Goal: Information Seeking & Learning: Learn about a topic

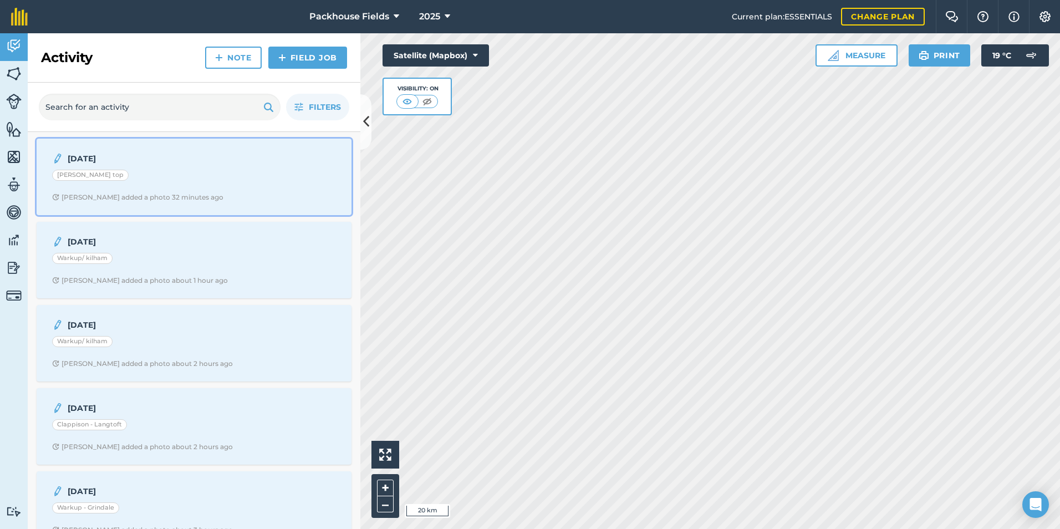
click at [168, 175] on div "[PERSON_NAME] top" at bounding box center [194, 177] width 284 height 14
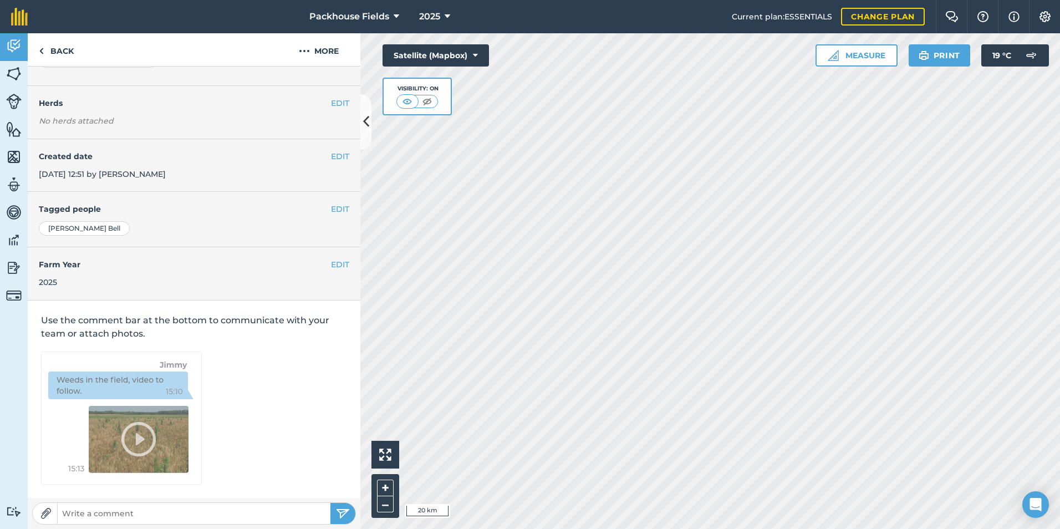
scroll to position [62, 0]
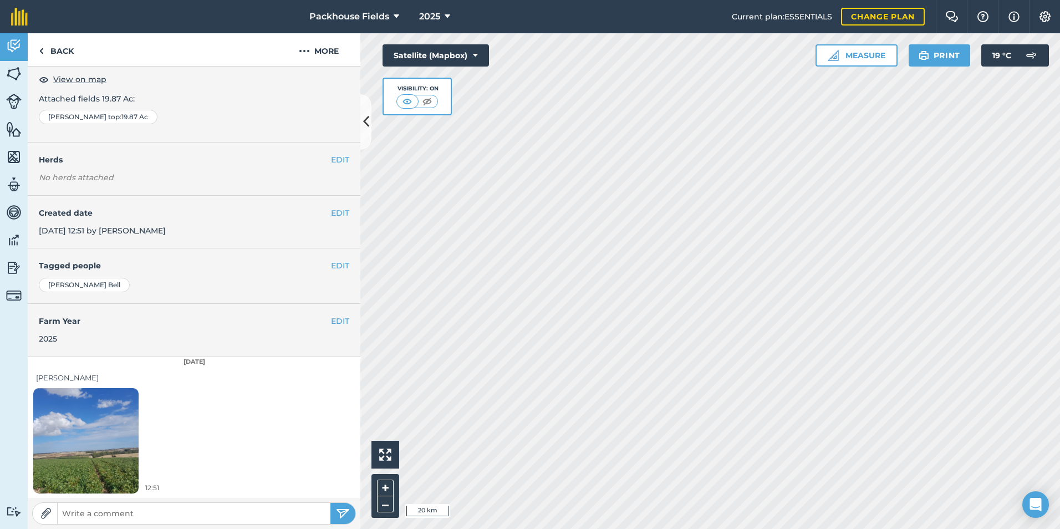
click at [118, 425] on img at bounding box center [85, 440] width 105 height 140
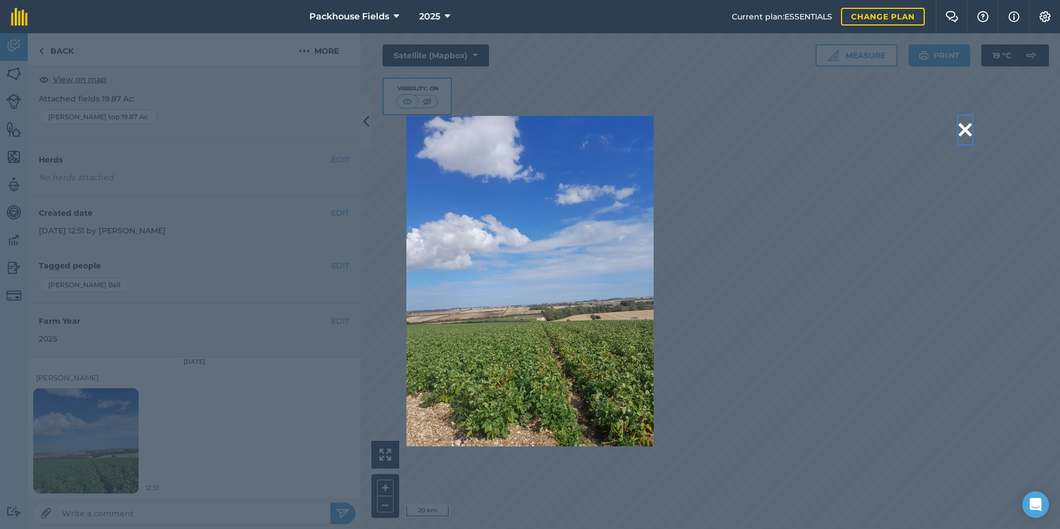
click at [963, 129] on button at bounding box center [964, 130] width 13 height 28
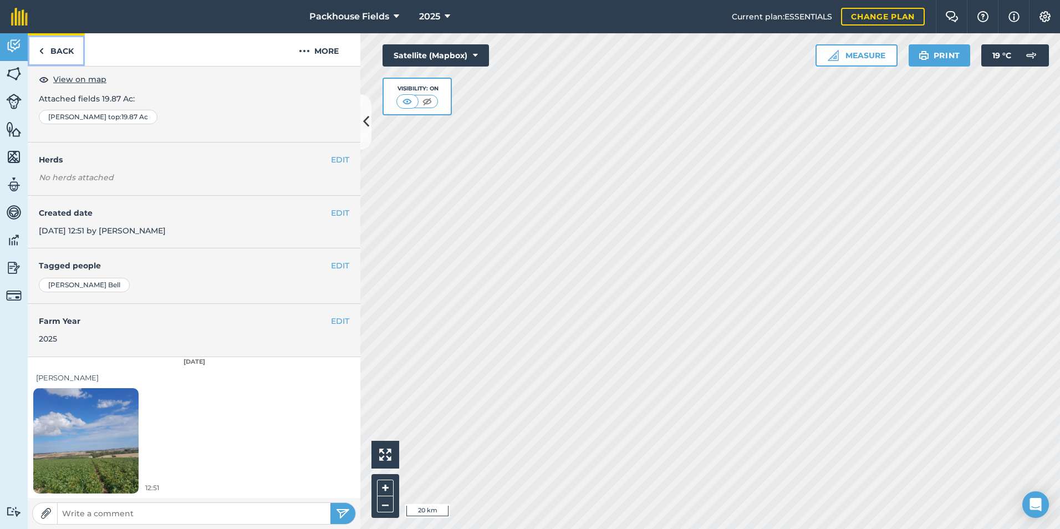
click at [58, 47] on link "Back" at bounding box center [56, 49] width 57 height 33
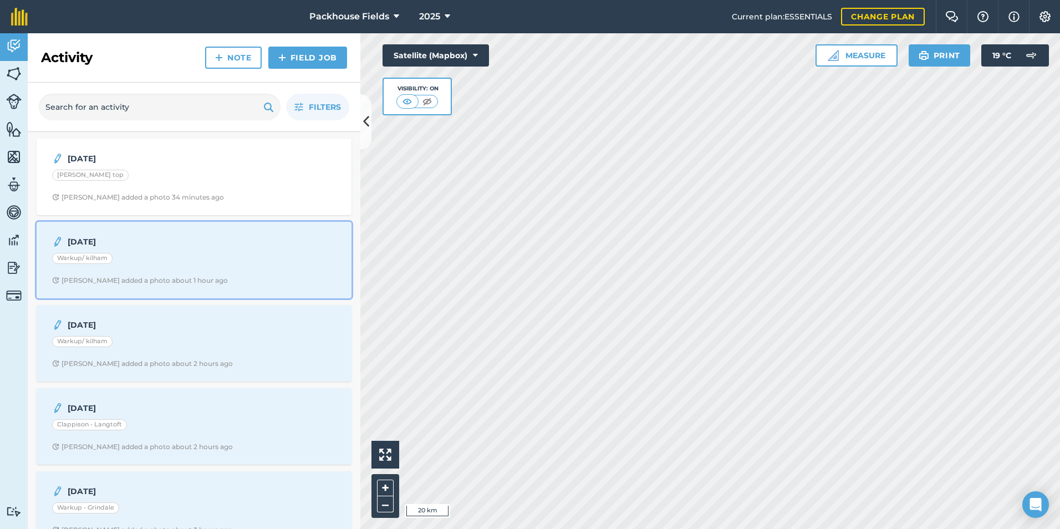
click at [188, 249] on div "[DATE] Warkup/ [PERSON_NAME] added a photo about 1 hour ago" at bounding box center [194, 259] width 302 height 63
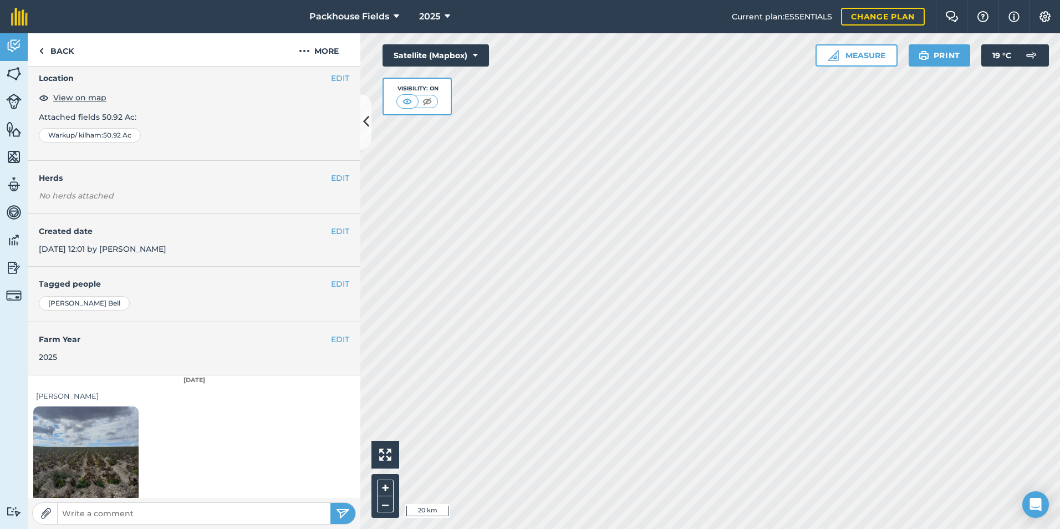
scroll to position [62, 0]
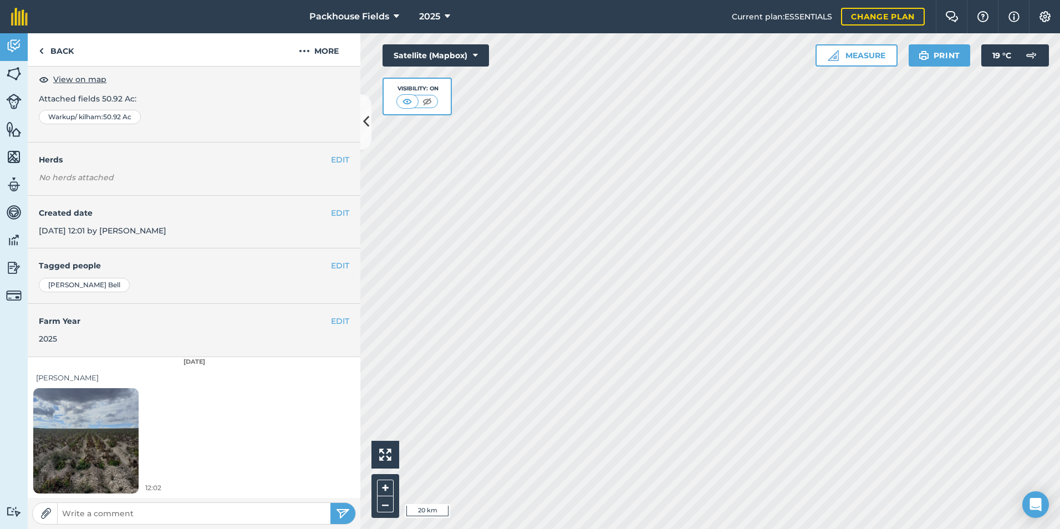
click at [99, 459] on img at bounding box center [85, 440] width 105 height 140
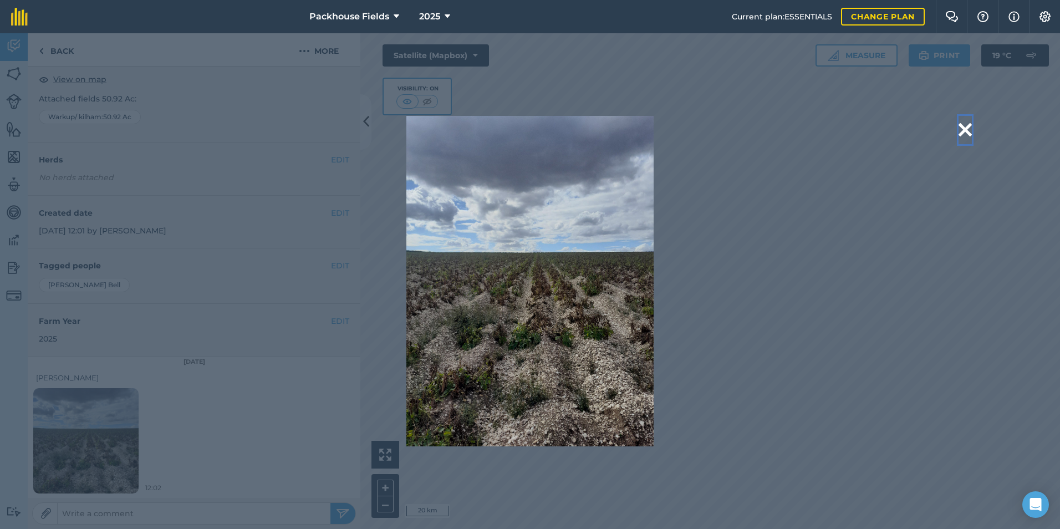
click at [965, 130] on button at bounding box center [964, 130] width 13 height 28
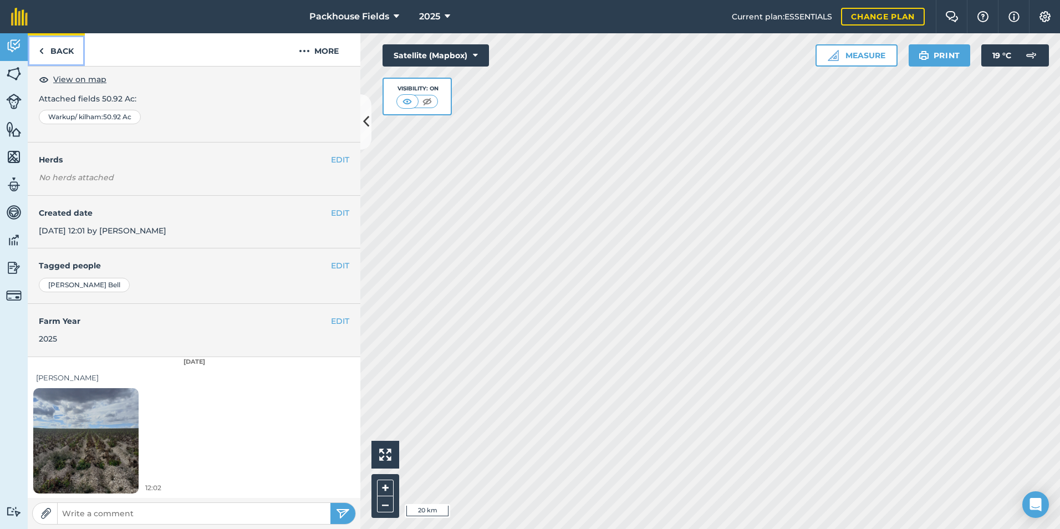
click at [62, 57] on link "Back" at bounding box center [56, 49] width 57 height 33
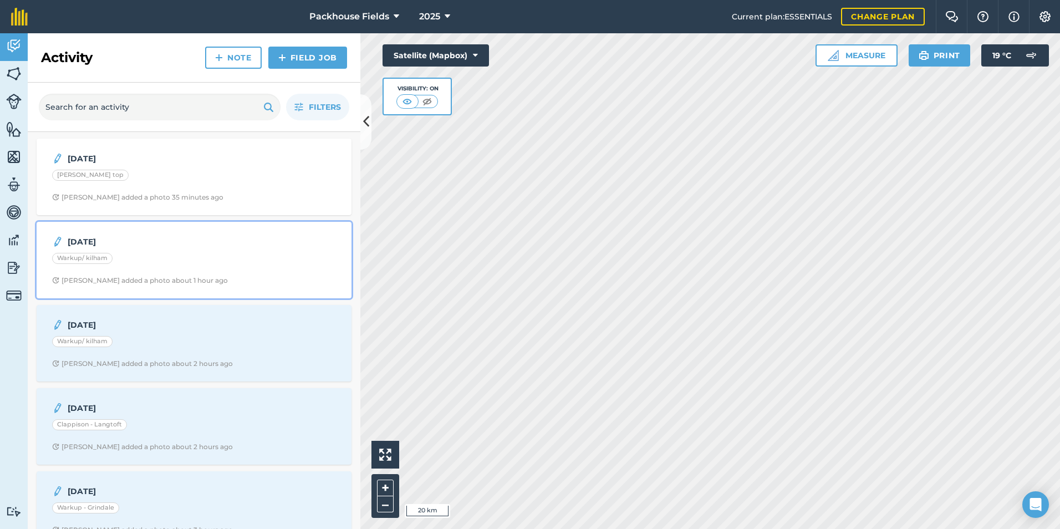
click at [197, 262] on div "Warkup/ kilham" at bounding box center [194, 260] width 284 height 14
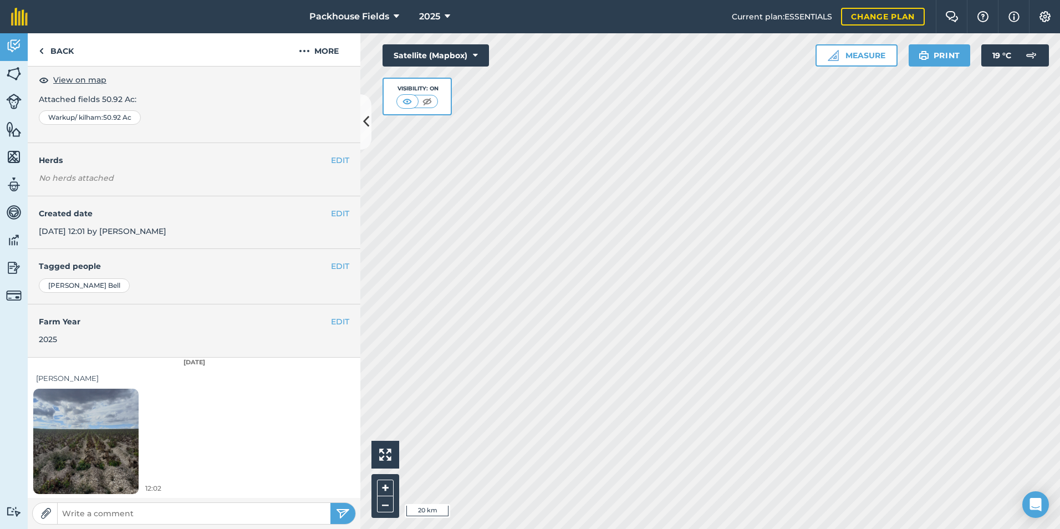
scroll to position [62, 0]
click at [83, 453] on img at bounding box center [85, 440] width 105 height 140
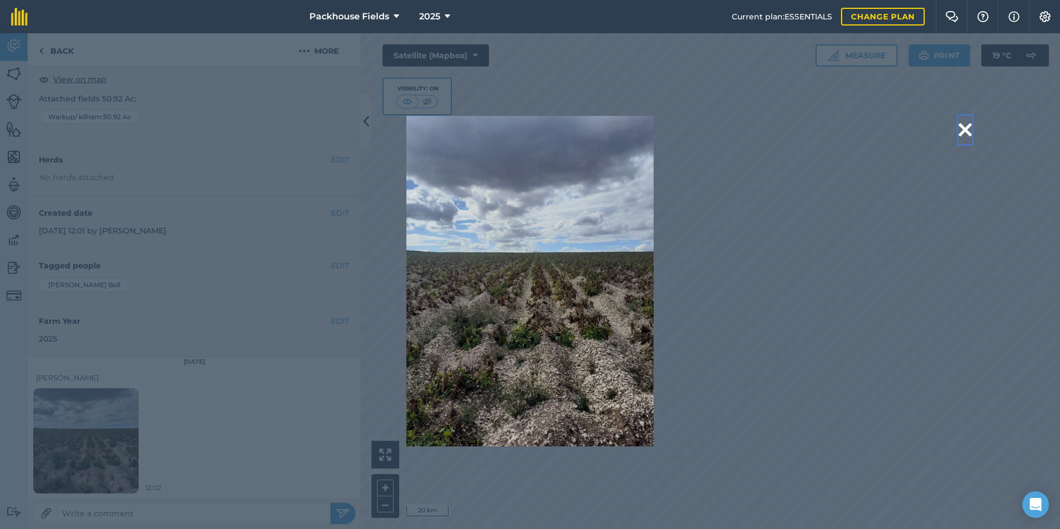
click at [966, 130] on button at bounding box center [964, 130] width 13 height 28
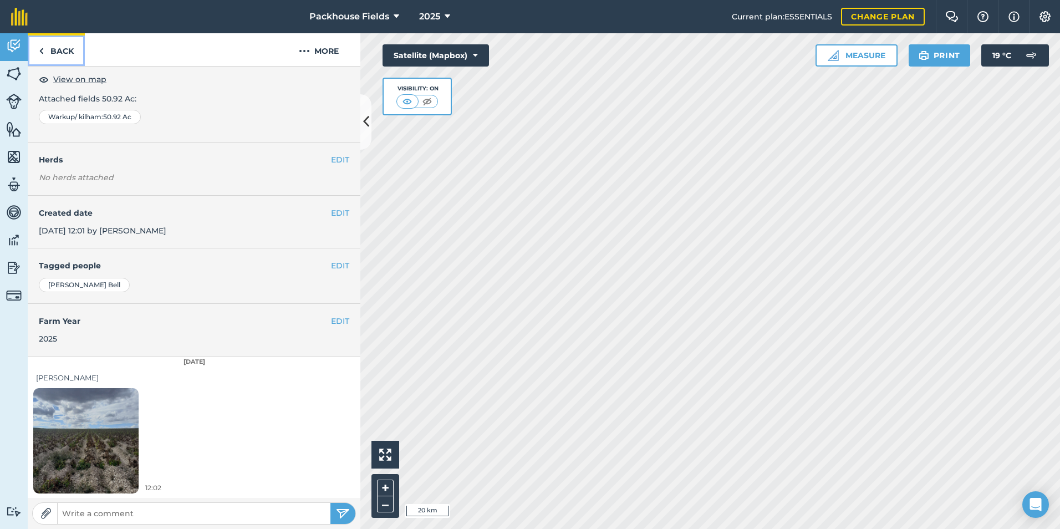
click at [72, 57] on link "Back" at bounding box center [56, 49] width 57 height 33
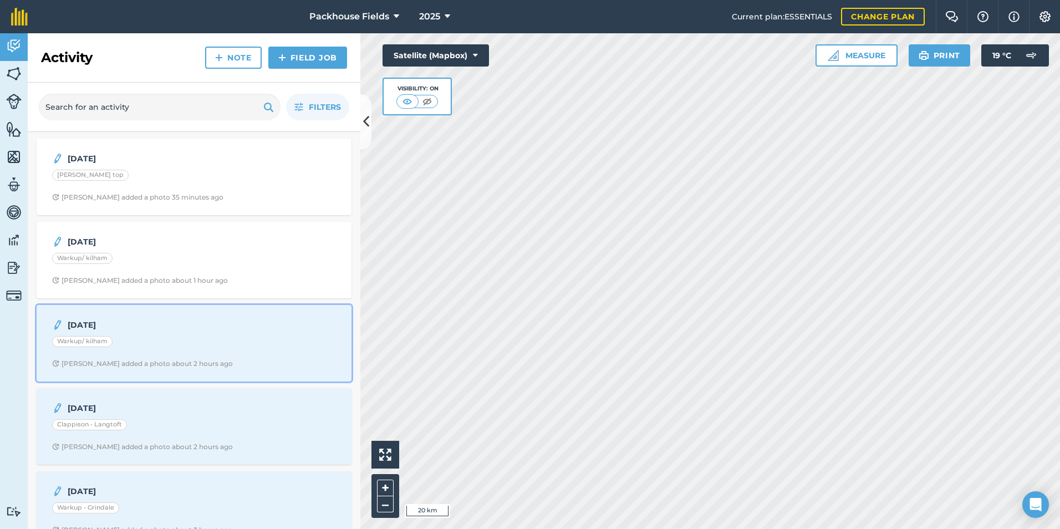
click at [162, 348] on div "Warkup/ kilham" at bounding box center [194, 343] width 284 height 14
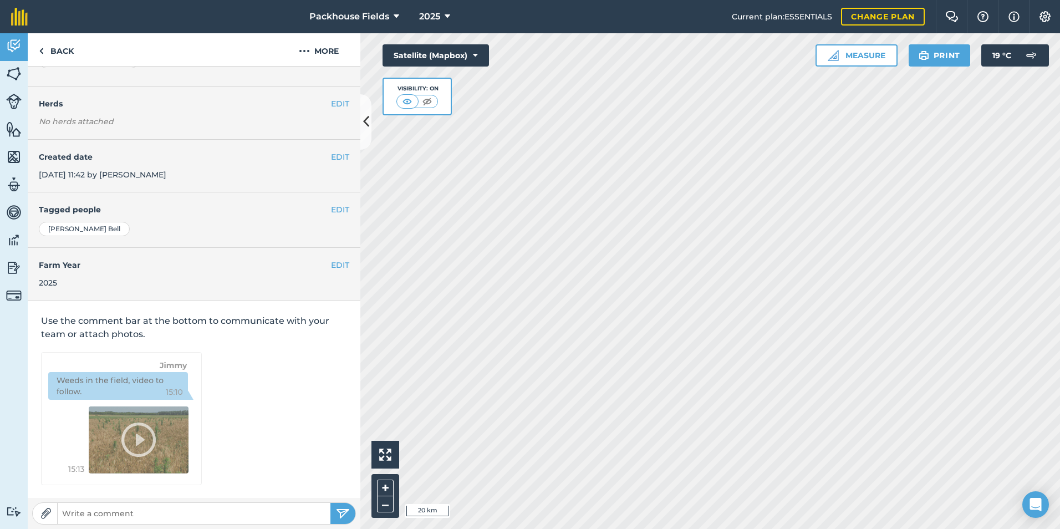
scroll to position [62, 0]
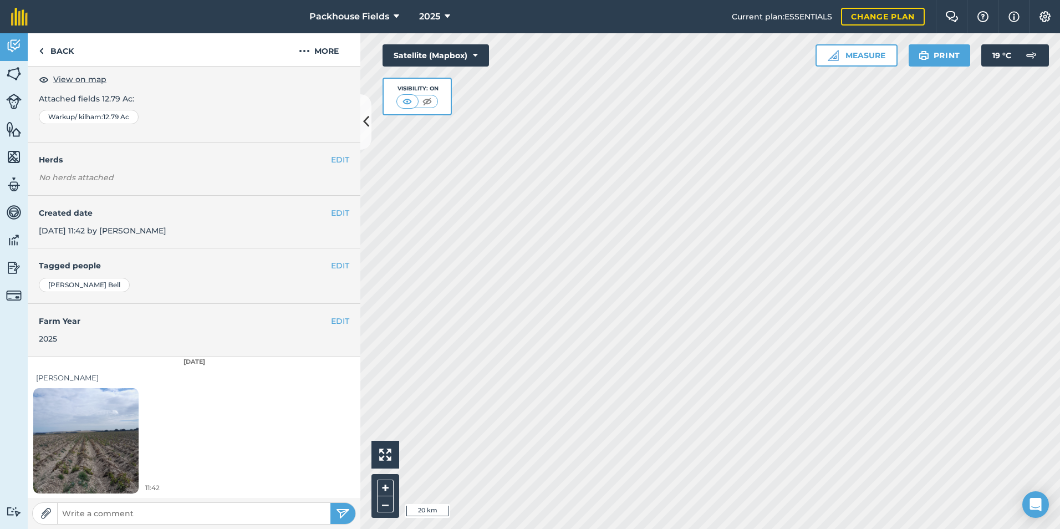
click at [93, 439] on img at bounding box center [85, 440] width 105 height 140
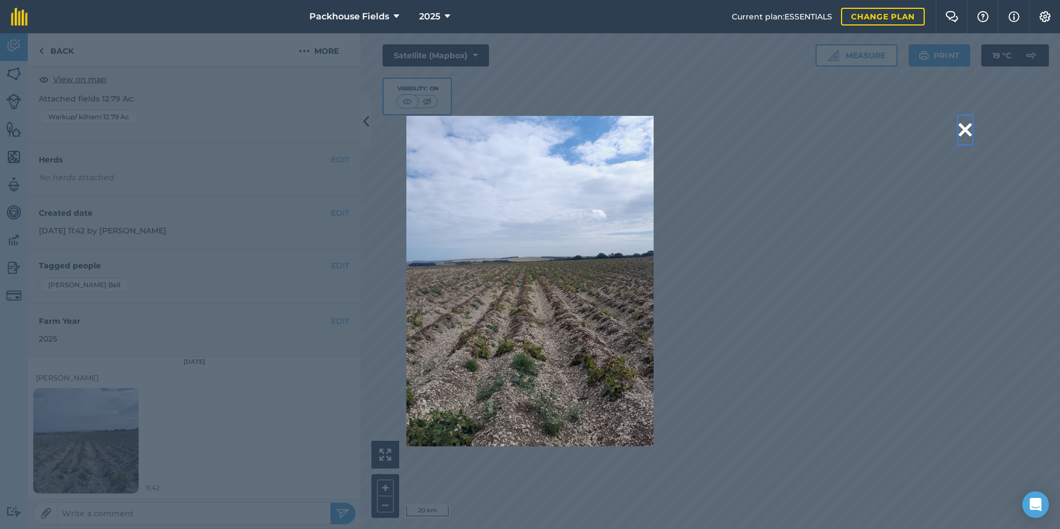
click at [967, 127] on button at bounding box center [964, 130] width 13 height 28
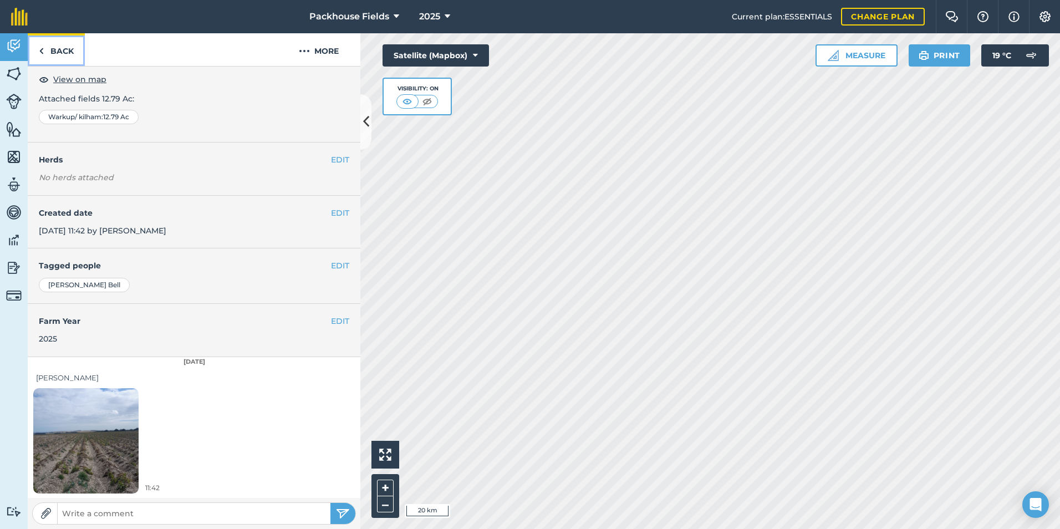
click at [41, 51] on img at bounding box center [41, 50] width 5 height 13
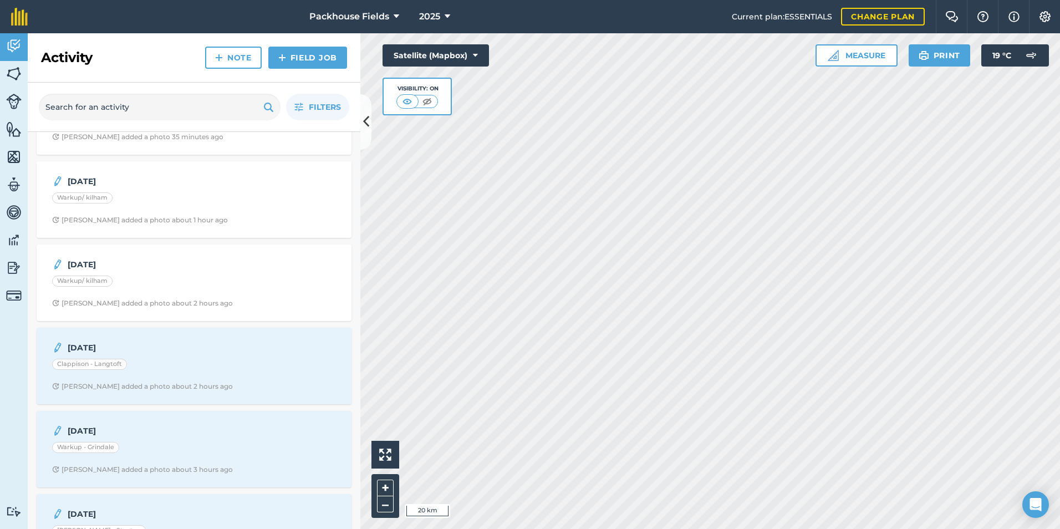
scroll to position [111, 0]
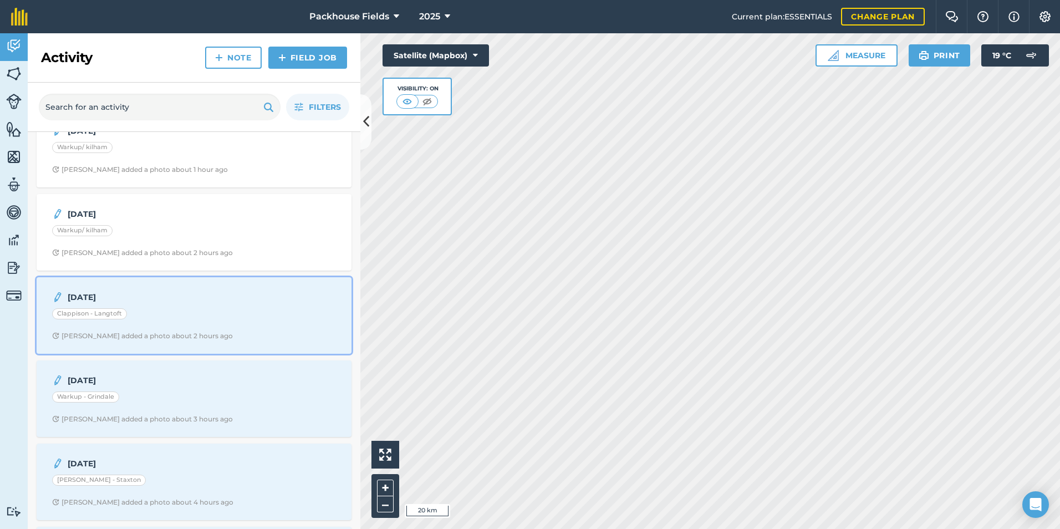
click at [184, 313] on div "Clappison - Langtoft" at bounding box center [194, 315] width 284 height 14
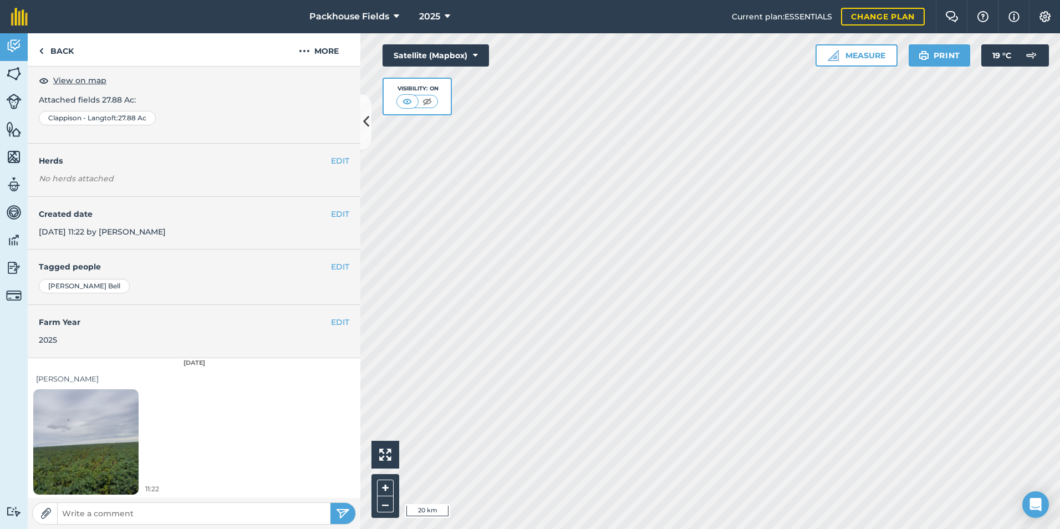
scroll to position [62, 0]
click at [93, 447] on img at bounding box center [85, 440] width 105 height 140
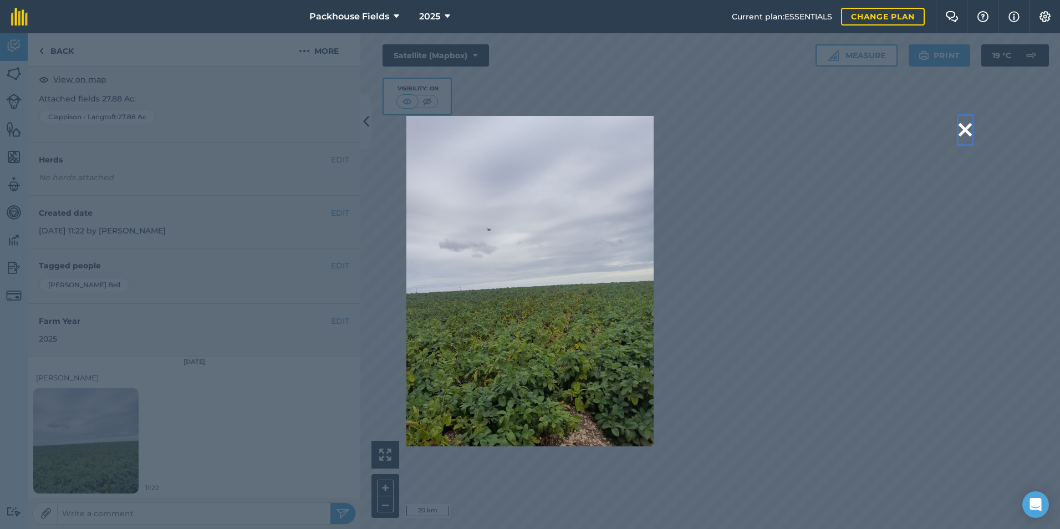
click at [968, 130] on button at bounding box center [964, 130] width 13 height 28
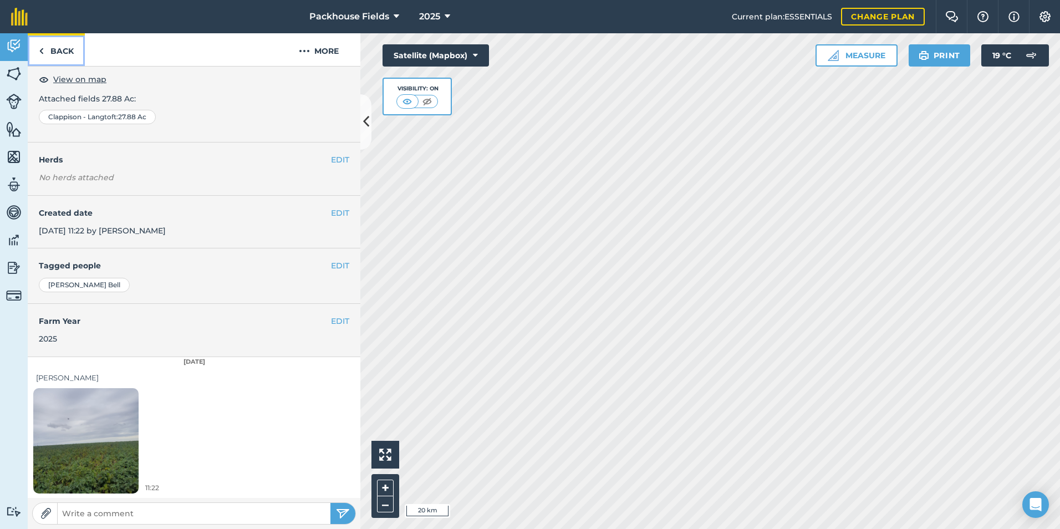
click at [72, 55] on link "Back" at bounding box center [56, 49] width 57 height 33
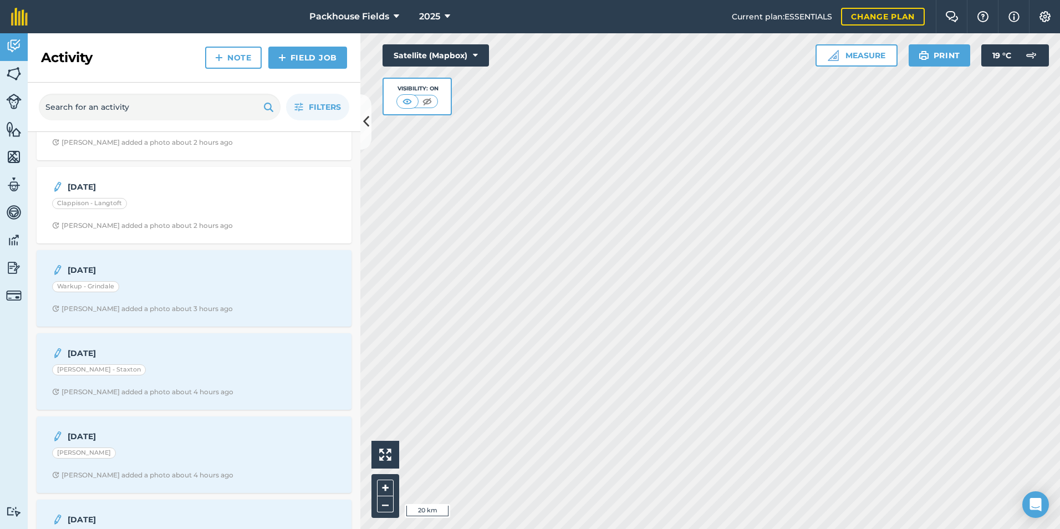
scroll to position [222, 0]
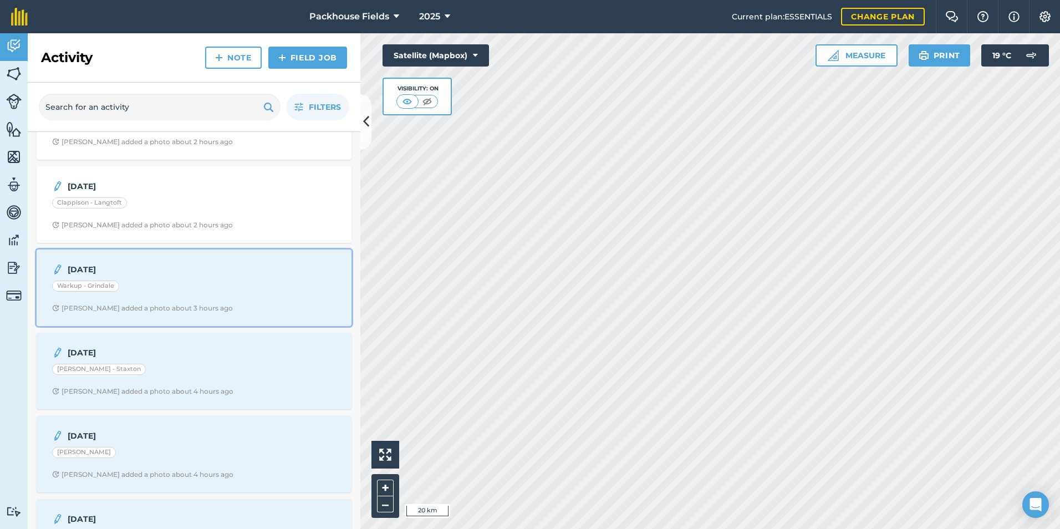
click at [149, 293] on div "Warkup - Grindale" at bounding box center [194, 287] width 284 height 14
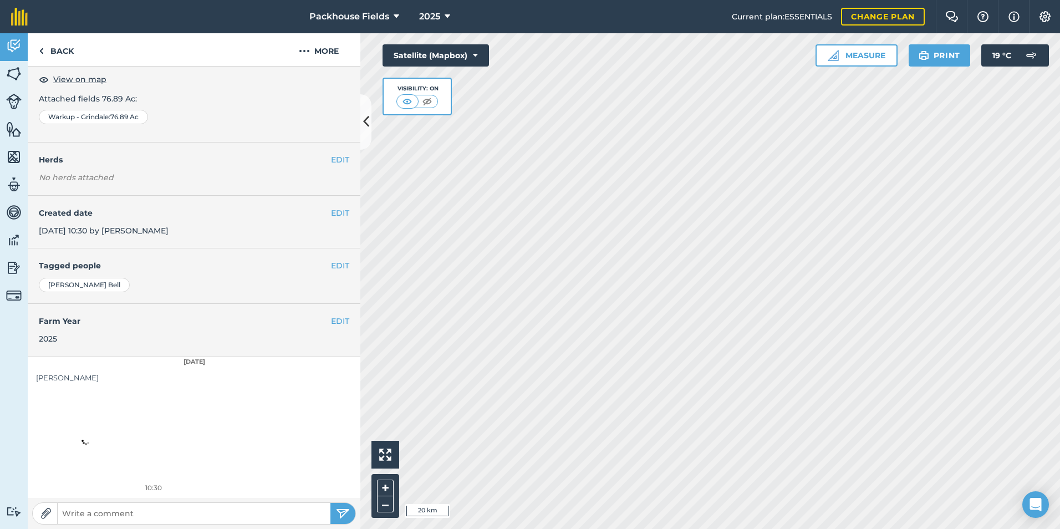
scroll to position [62, 0]
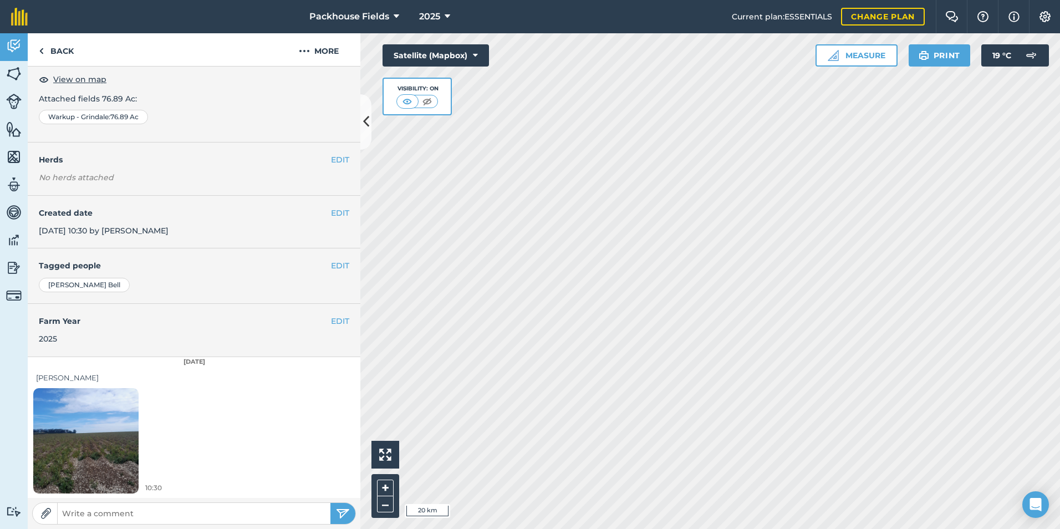
click at [105, 419] on img at bounding box center [85, 440] width 105 height 140
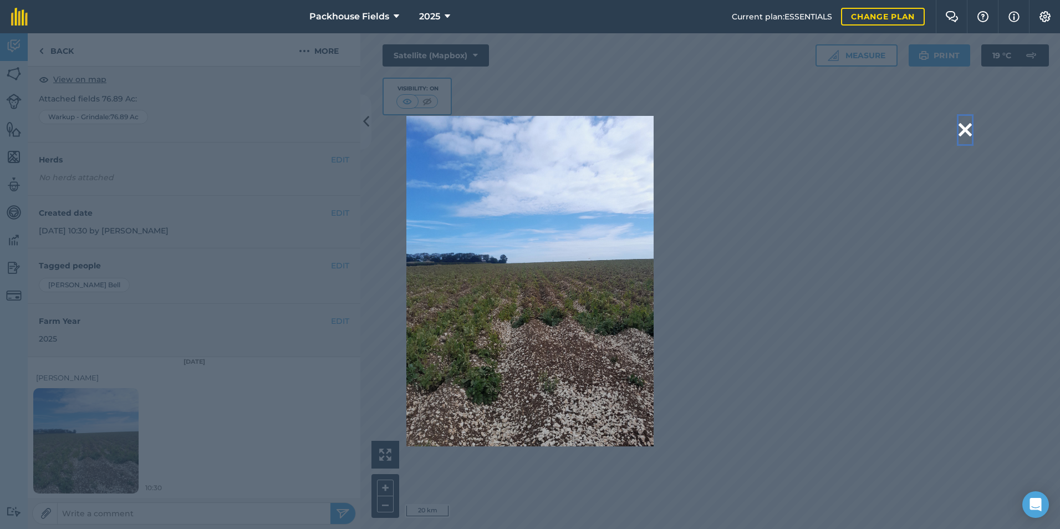
click at [962, 129] on button at bounding box center [964, 130] width 13 height 28
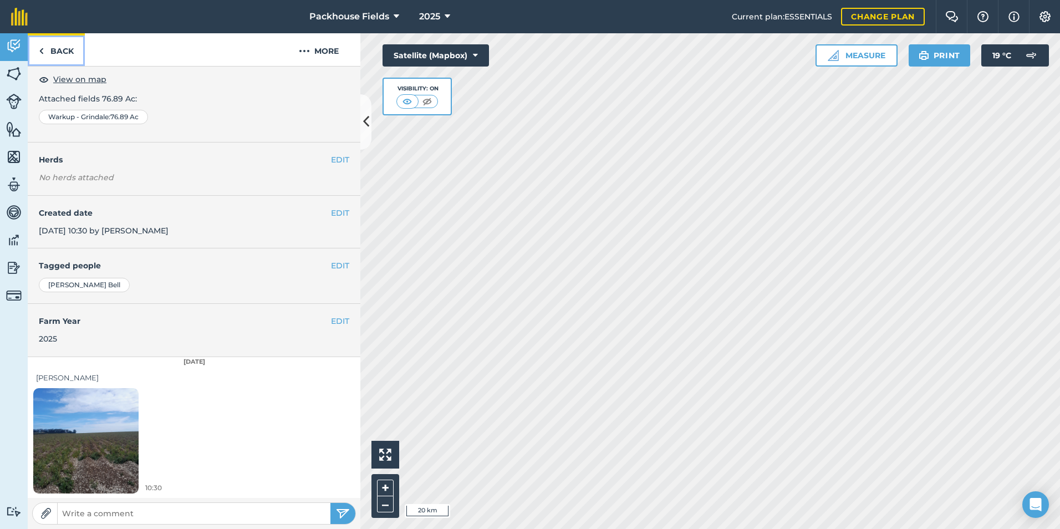
click at [79, 52] on link "Back" at bounding box center [56, 49] width 57 height 33
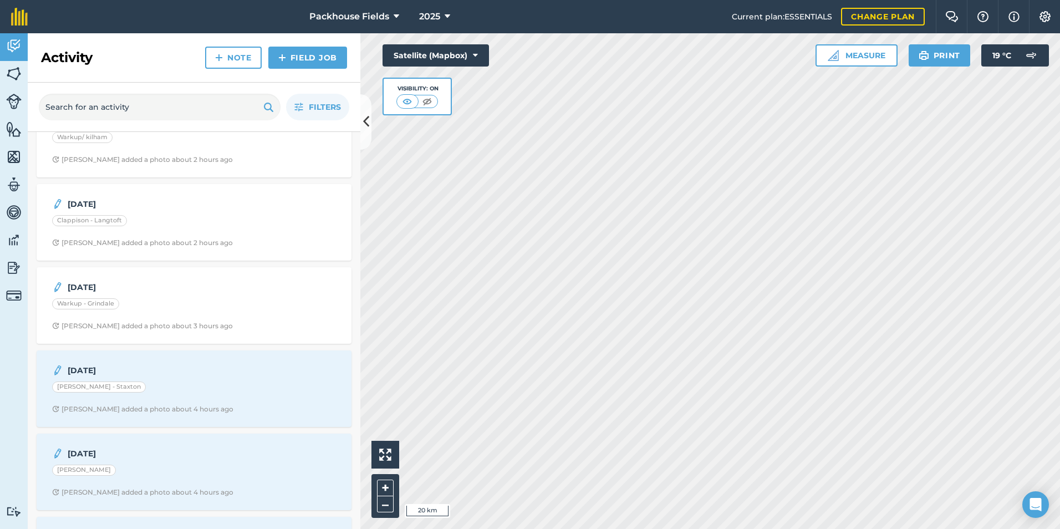
scroll to position [222, 0]
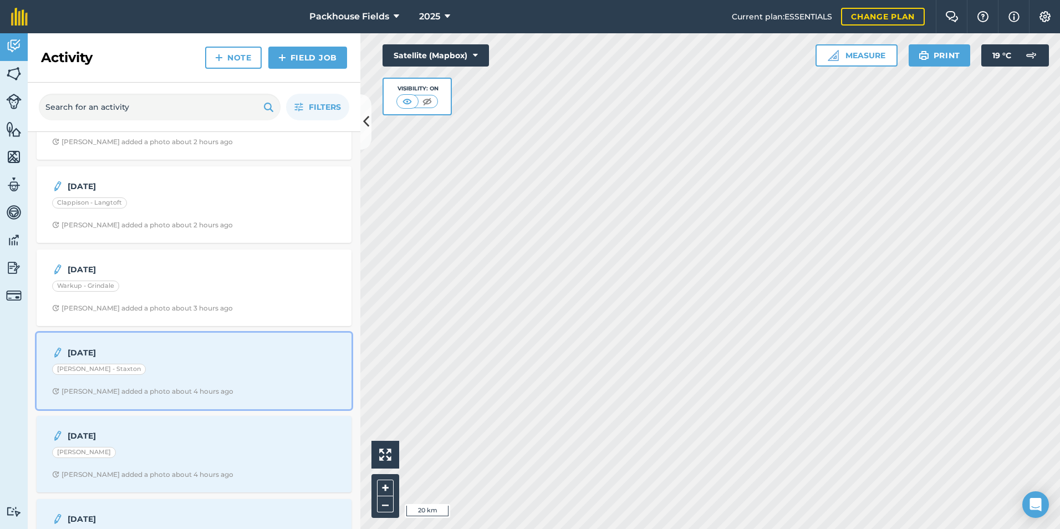
click at [194, 368] on div "[PERSON_NAME] - Staxton" at bounding box center [194, 371] width 284 height 14
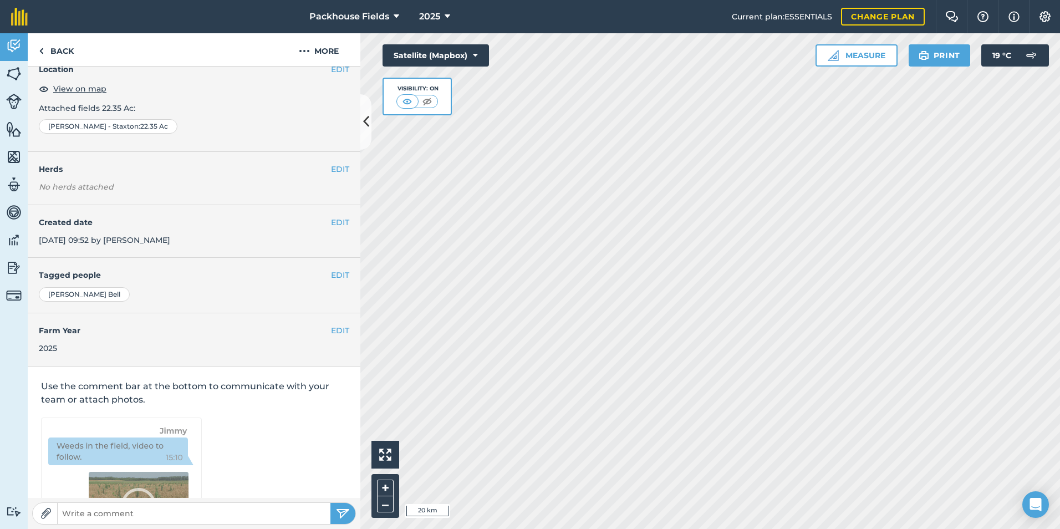
scroll to position [62, 0]
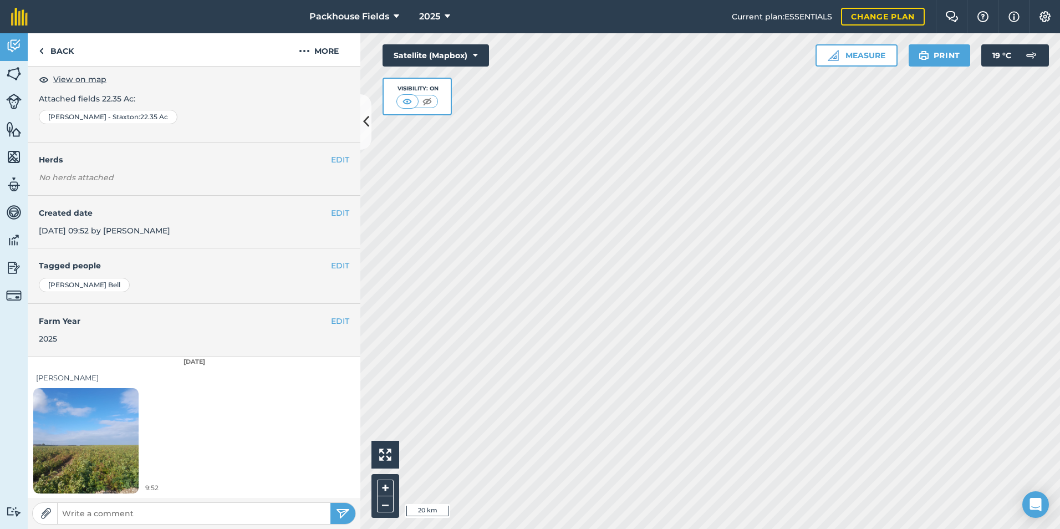
click at [122, 418] on img at bounding box center [85, 440] width 105 height 140
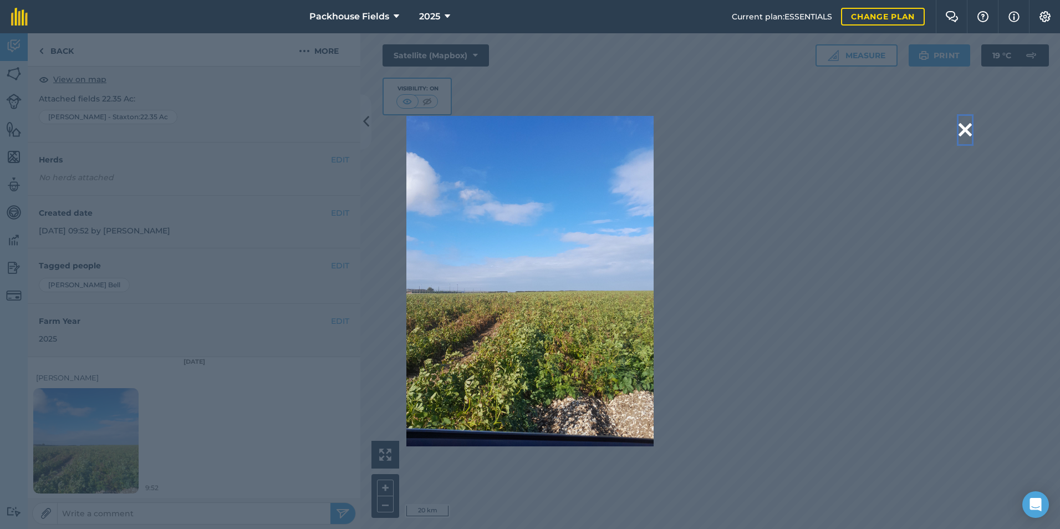
click at [969, 126] on button at bounding box center [964, 130] width 13 height 28
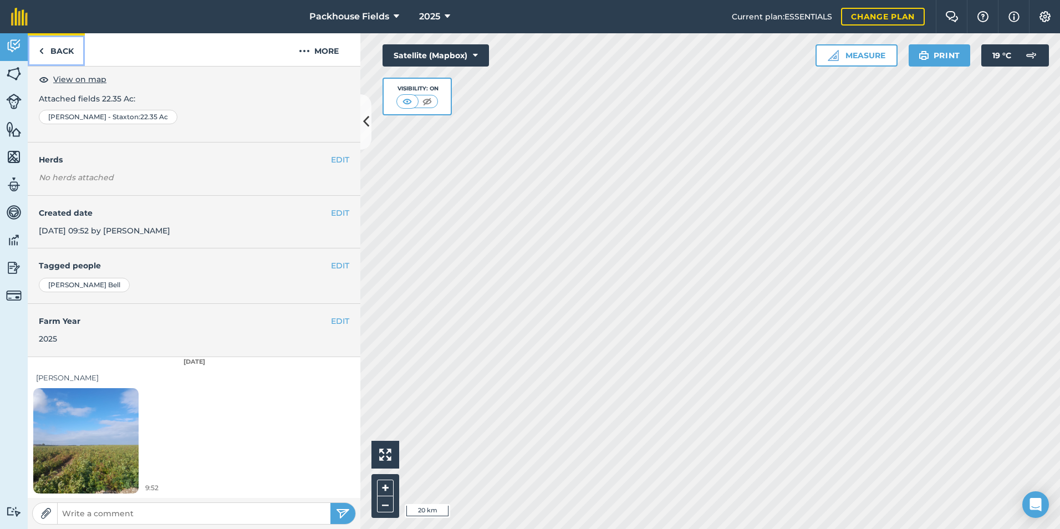
click at [47, 42] on link "Back" at bounding box center [56, 49] width 57 height 33
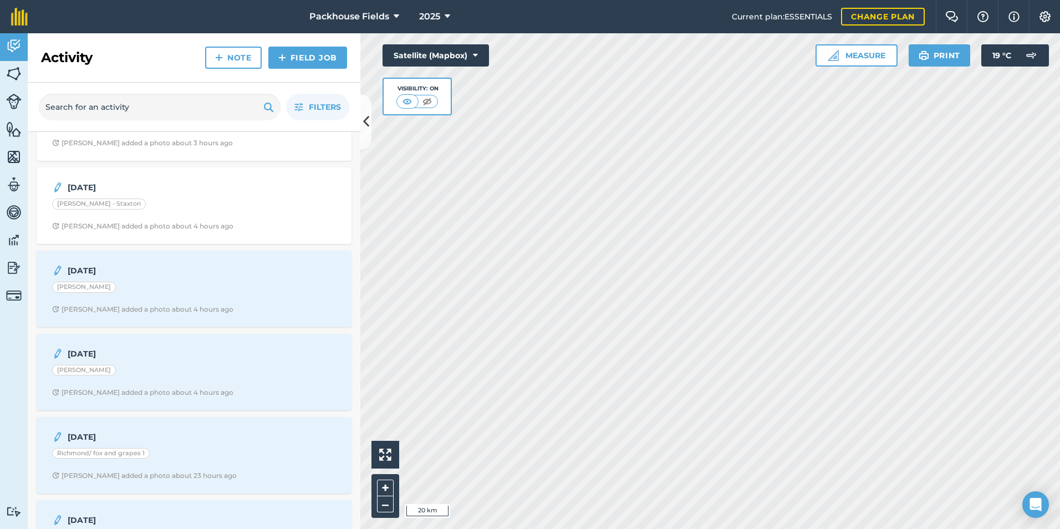
scroll to position [388, 0]
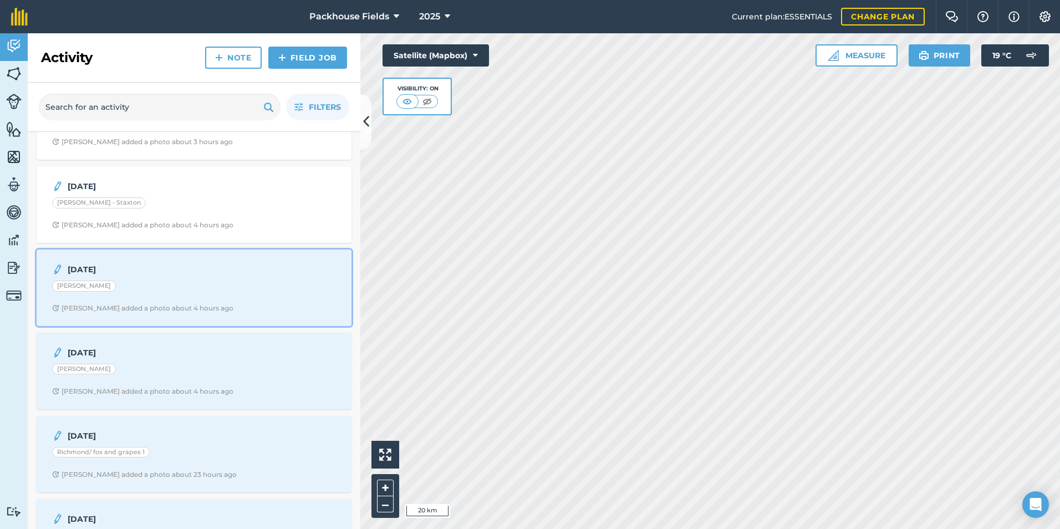
click at [183, 279] on div "[DATE] [PERSON_NAME] [PERSON_NAME] added a photo about 4 hours ago" at bounding box center [194, 287] width 302 height 63
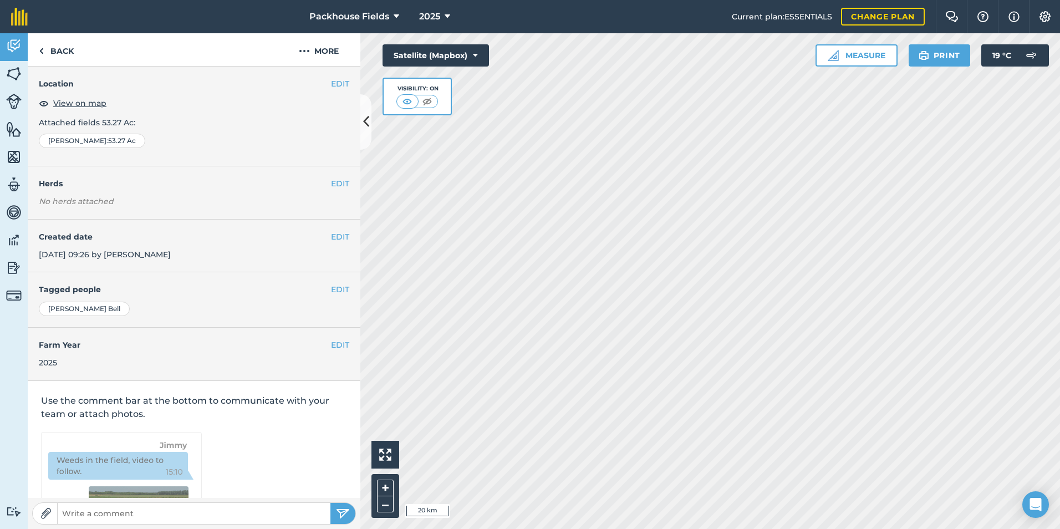
scroll to position [62, 0]
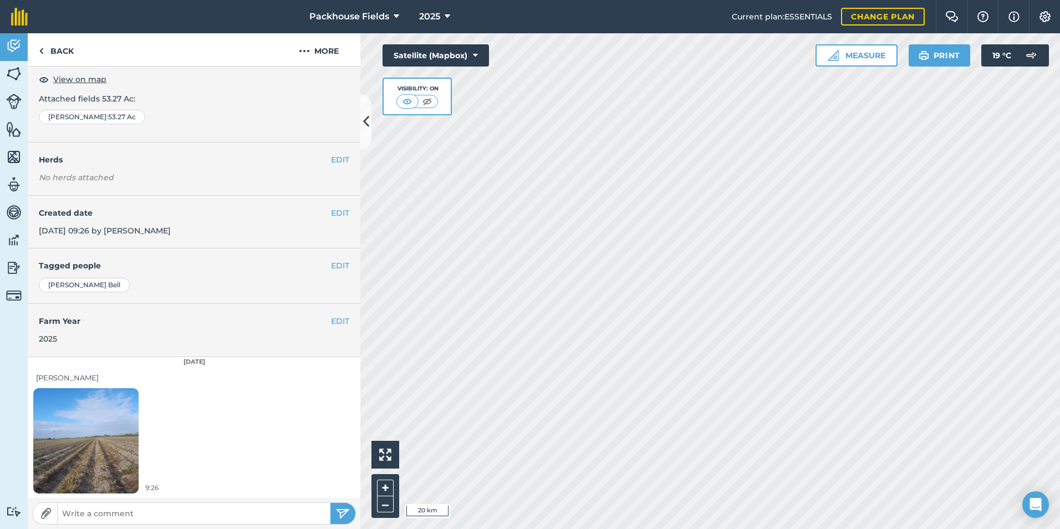
click at [113, 426] on img at bounding box center [85, 440] width 105 height 140
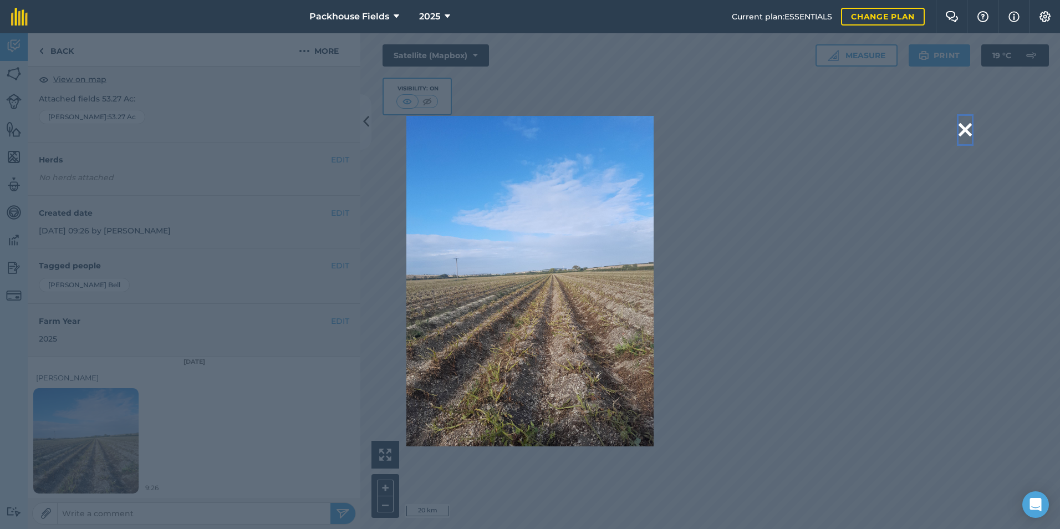
click at [964, 130] on button at bounding box center [964, 130] width 13 height 28
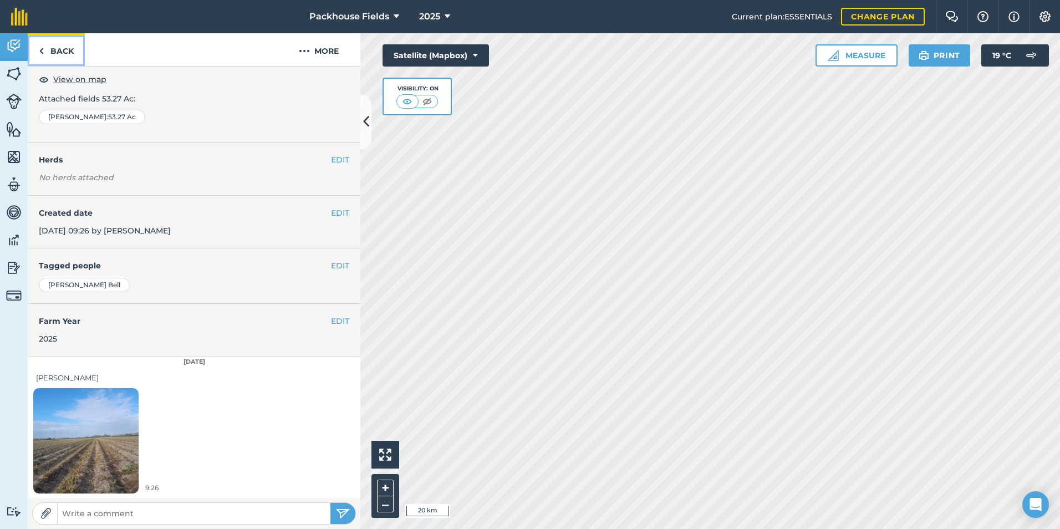
click at [60, 55] on link "Back" at bounding box center [56, 49] width 57 height 33
